Goal: Information Seeking & Learning: Find specific page/section

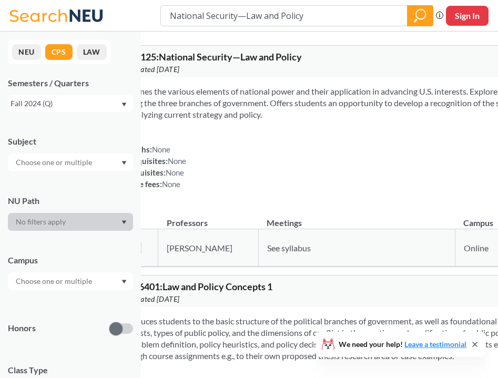
drag, startPoint x: 181, startPoint y: 247, endPoint x: 149, endPoint y: 248, distance: 31.6
click at [149, 248] on td "70954 View this section on Banner." at bounding box center [133, 247] width 49 height 37
copy link "70954"
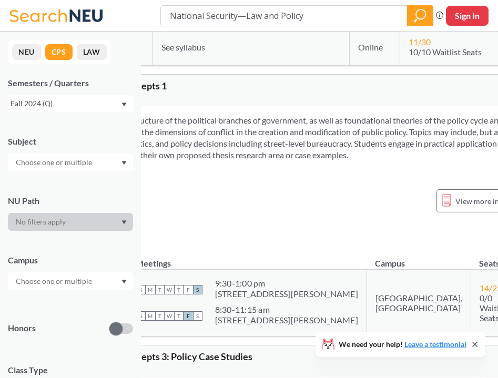
scroll to position [212, 106]
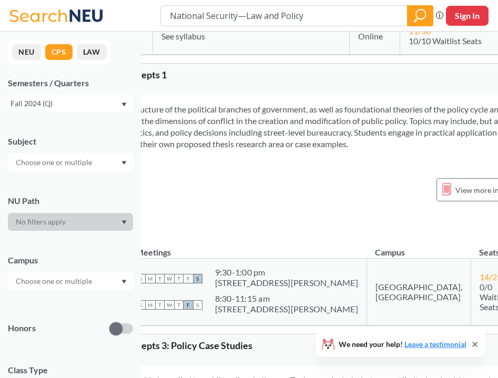
click at [186, 215] on div "NUPaths: None Prerequisites: None Corequisites: None Course fees: None View mor…" at bounding box center [284, 196] width 545 height 46
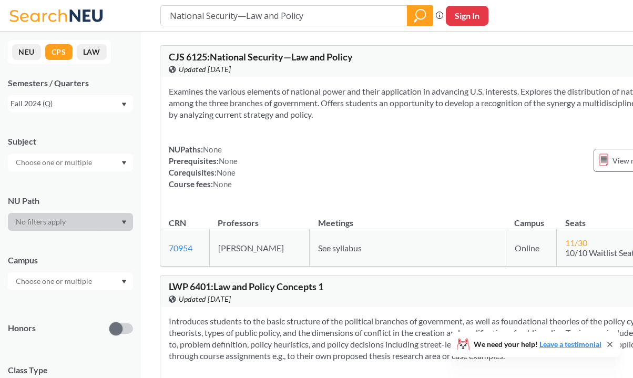
scroll to position [0, 2]
click at [70, 98] on div "Fall 2024 (Q)" at bounding box center [66, 104] width 110 height 12
click at [62, 131] on div "Fall 2025 (Q)" at bounding box center [73, 127] width 119 height 12
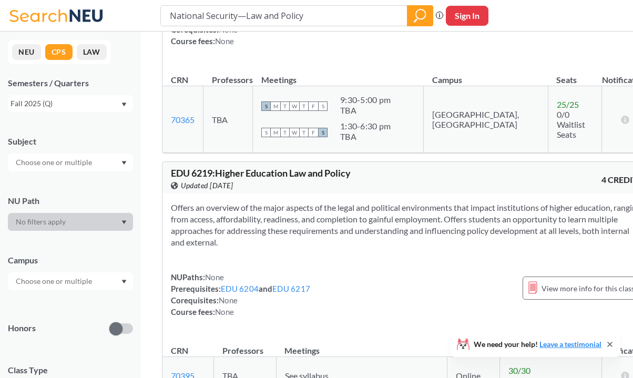
scroll to position [169, 0]
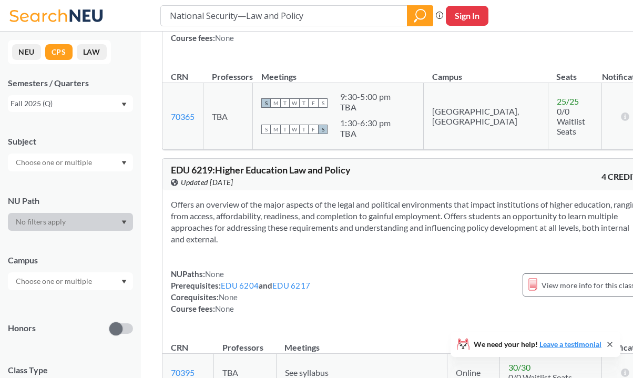
click at [87, 166] on input "text" at bounding box center [55, 162] width 88 height 13
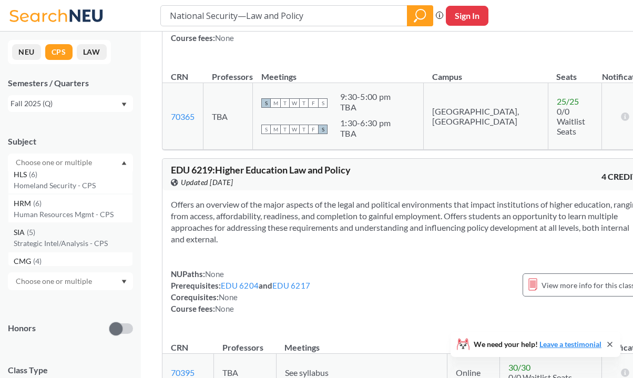
scroll to position [382, 0]
click at [63, 185] on p "Homeland Security - CPS" at bounding box center [73, 186] width 119 height 11
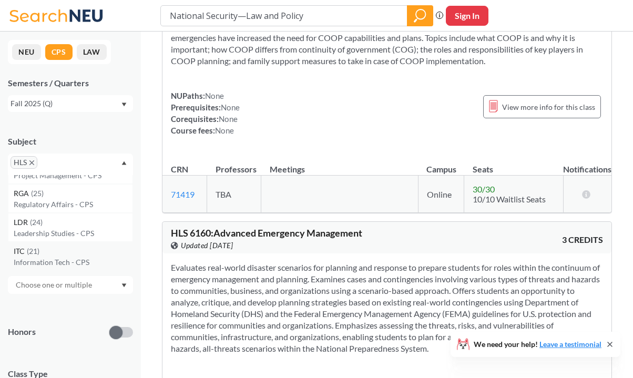
scroll to position [49, 0]
drag, startPoint x: 65, startPoint y: 206, endPoint x: 70, endPoint y: 215, distance: 11.1
click at [70, 215] on div "EDU ( 50 ) Education - CPS PJM ( 27 ) Project Management - CPS RGA ( 25 ) Regul…" at bounding box center [70, 222] width 125 height 95
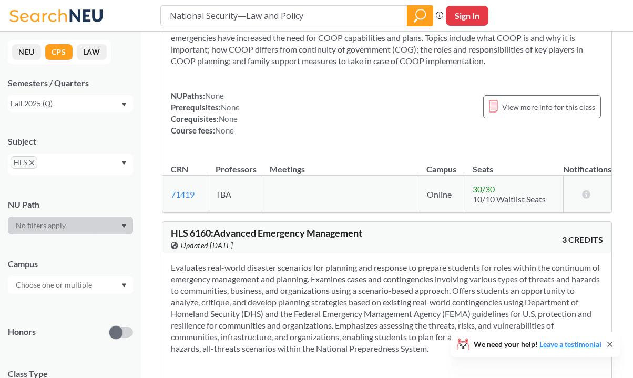
click at [32, 163] on icon "X to remove pill" at bounding box center [31, 162] width 5 height 5
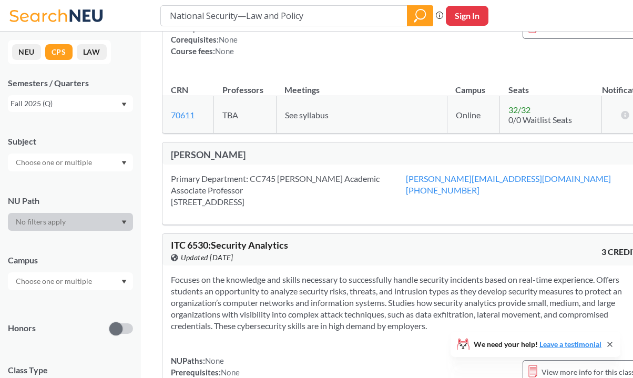
click at [122, 165] on div at bounding box center [70, 163] width 125 height 18
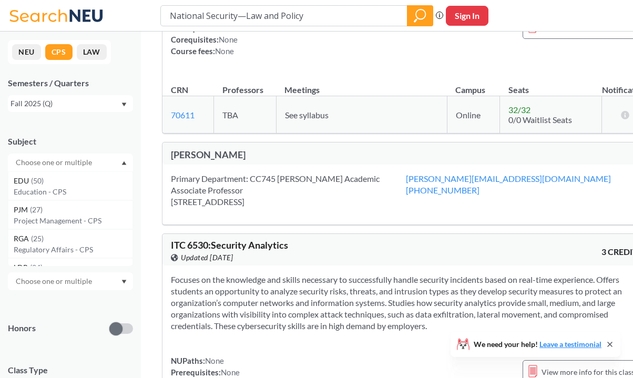
click at [93, 119] on div "NEU CPS LAW Semesters / Quarters Fall 2025 (Q) Subject EDU ( 50 ) Education - C…" at bounding box center [70, 205] width 141 height 347
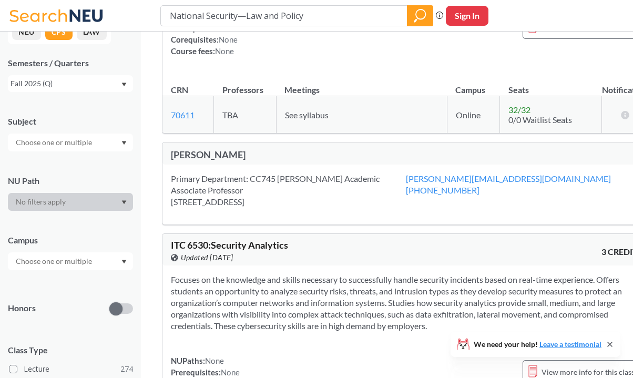
scroll to position [33, 0]
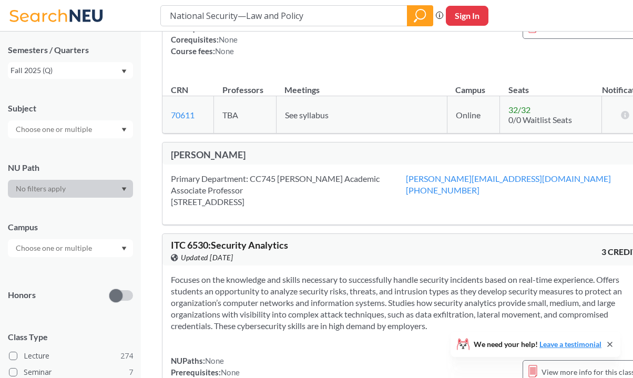
click at [88, 249] on input "text" at bounding box center [55, 248] width 88 height 13
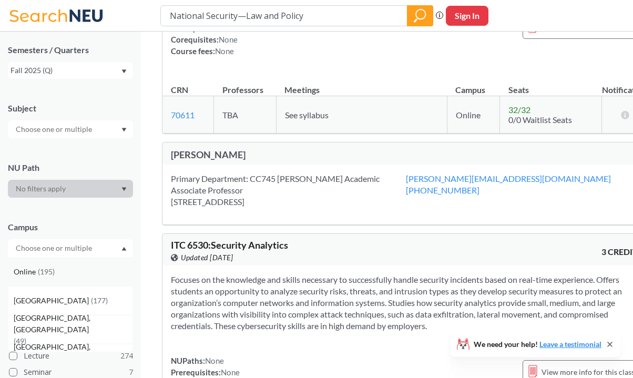
click at [76, 276] on div "Online ( 195 )" at bounding box center [73, 272] width 119 height 12
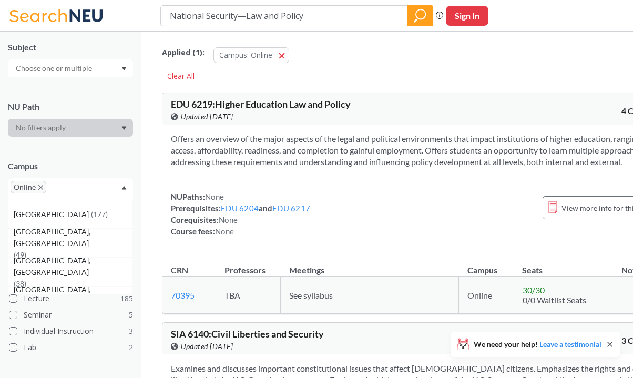
click at [120, 188] on div "Online" at bounding box center [70, 189] width 125 height 22
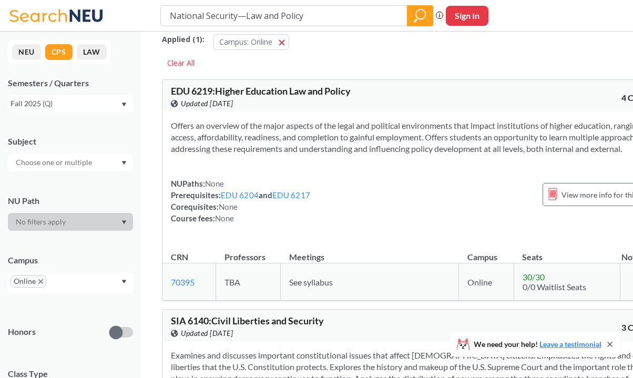
click at [76, 159] on input "text" at bounding box center [55, 162] width 88 height 13
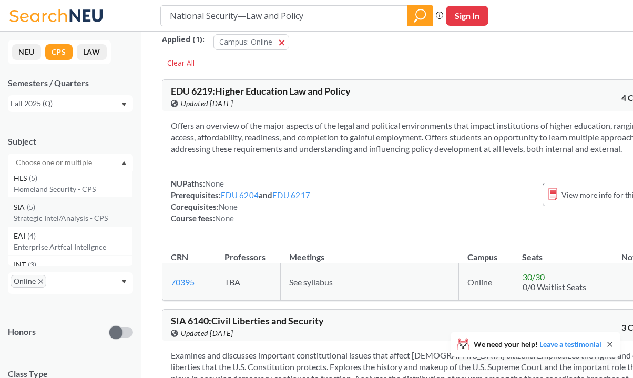
scroll to position [291, 0]
click at [82, 219] on p "Strategic Intel/Analysis - CPS" at bounding box center [73, 219] width 119 height 11
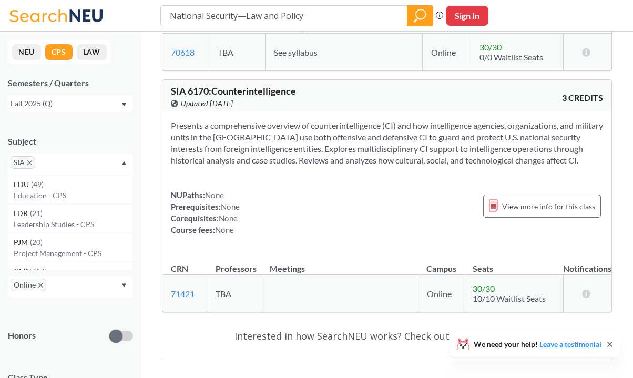
scroll to position [1061, 0]
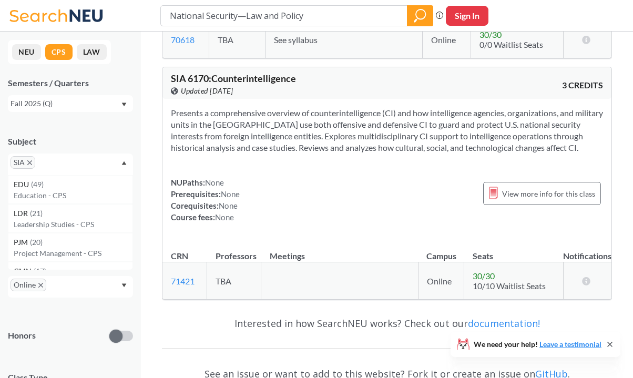
click at [33, 160] on span "SIA" at bounding box center [23, 162] width 25 height 13
click at [31, 164] on icon "X to remove pill" at bounding box center [29, 162] width 5 height 5
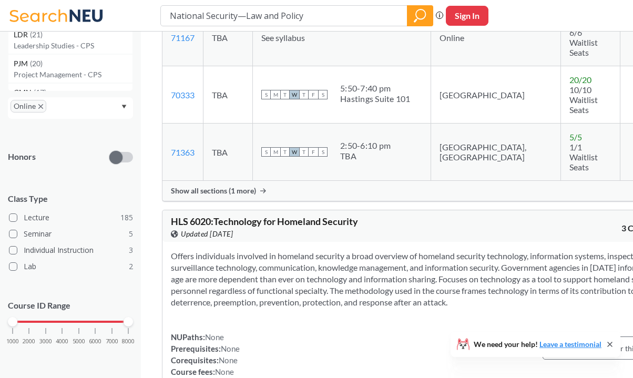
scroll to position [175, 0]
drag, startPoint x: 13, startPoint y: 320, endPoint x: 74, endPoint y: 325, distance: 61.2
click at [74, 325] on div "1000 2000 3000 4000 5000 6000 7000 8000" at bounding box center [71, 322] width 116 height 7
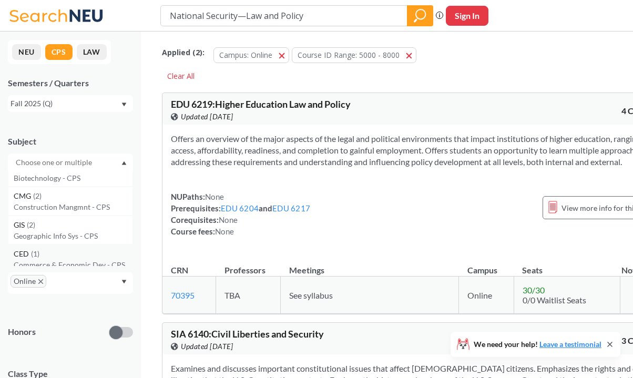
scroll to position [502, 0]
click at [88, 228] on div "GIS ( 2 )" at bounding box center [73, 229] width 119 height 12
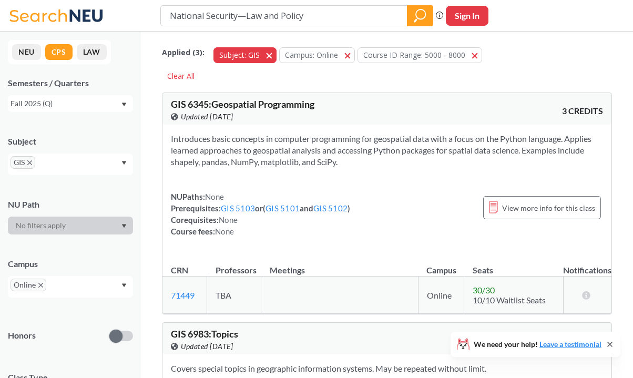
click at [273, 55] on span "button" at bounding box center [273, 55] width 0 height 10
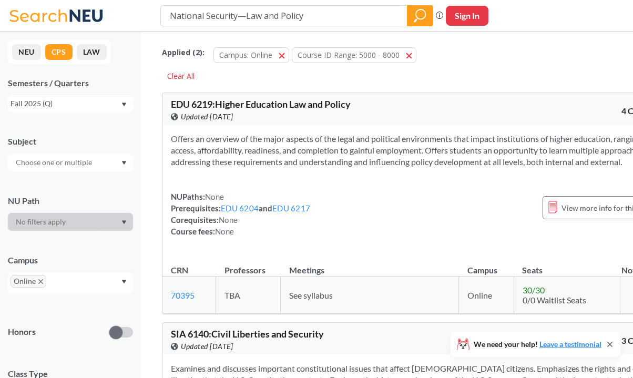
click at [97, 169] on div at bounding box center [70, 163] width 125 height 18
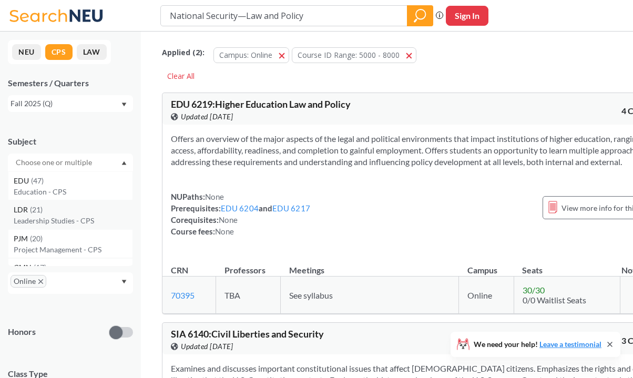
click at [95, 215] on div "LDR ( 21 )" at bounding box center [73, 210] width 119 height 12
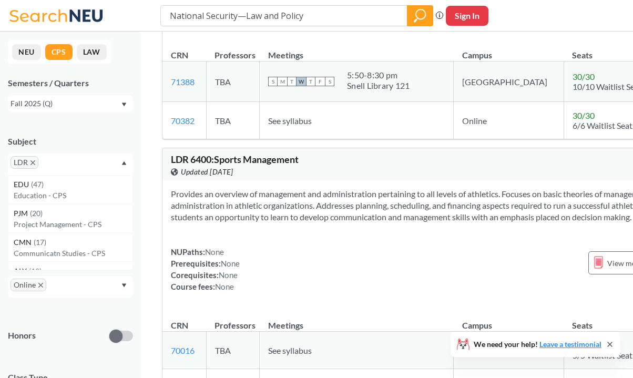
scroll to position [3795, 0]
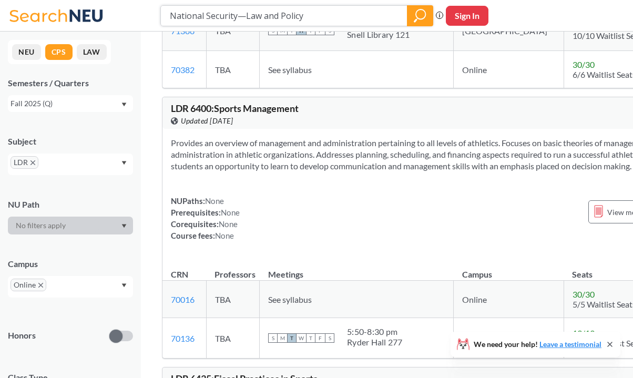
drag, startPoint x: 314, startPoint y: 16, endPoint x: 133, endPoint y: 15, distance: 181.5
click at [133, 15] on div "National Security—Law and Policy Phrase search guarantees the exact search appe…" at bounding box center [316, 16] width 633 height 32
paste input "SIA 6140 Civil Liberties and Security (3)"
type input "SIA 6140 Civil Liberties and Security (3)"
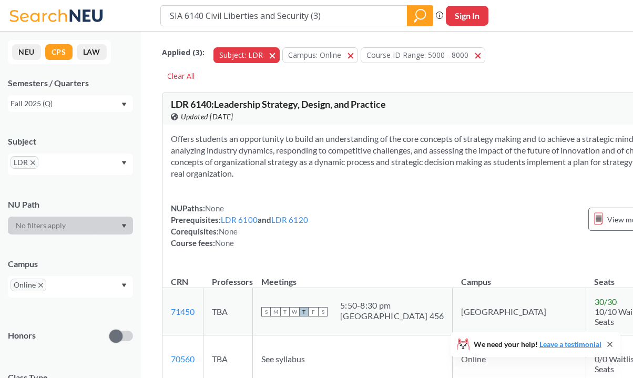
click at [258, 53] on span "Subject: LDR" at bounding box center [241, 55] width 44 height 10
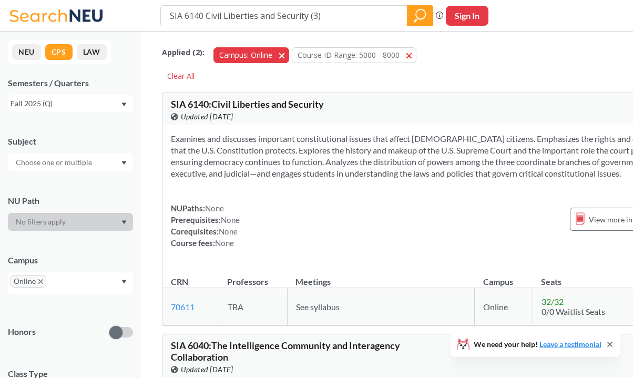
click at [270, 54] on span "Campus: Online" at bounding box center [245, 55] width 53 height 10
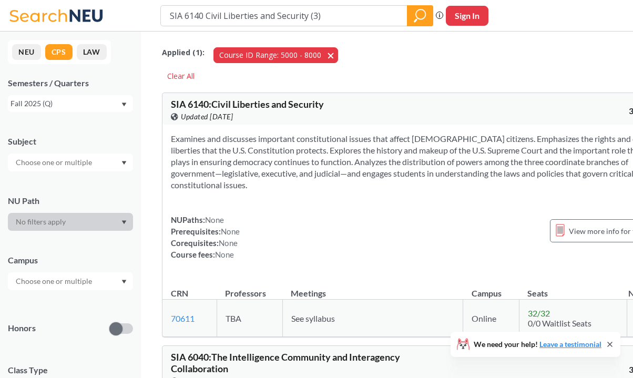
click at [324, 53] on button "Course ID Range: 5000 - 8000 5000 - 8000" at bounding box center [276, 55] width 125 height 16
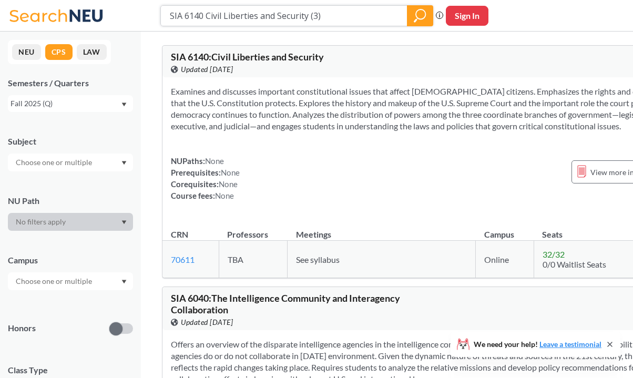
click at [368, 14] on icon "magnifying glass" at bounding box center [420, 15] width 13 height 15
click at [331, 18] on input "SIA 6140 Civil Liberties and Security (3)" at bounding box center [284, 16] width 231 height 18
